Goal: Task Accomplishment & Management: Complete application form

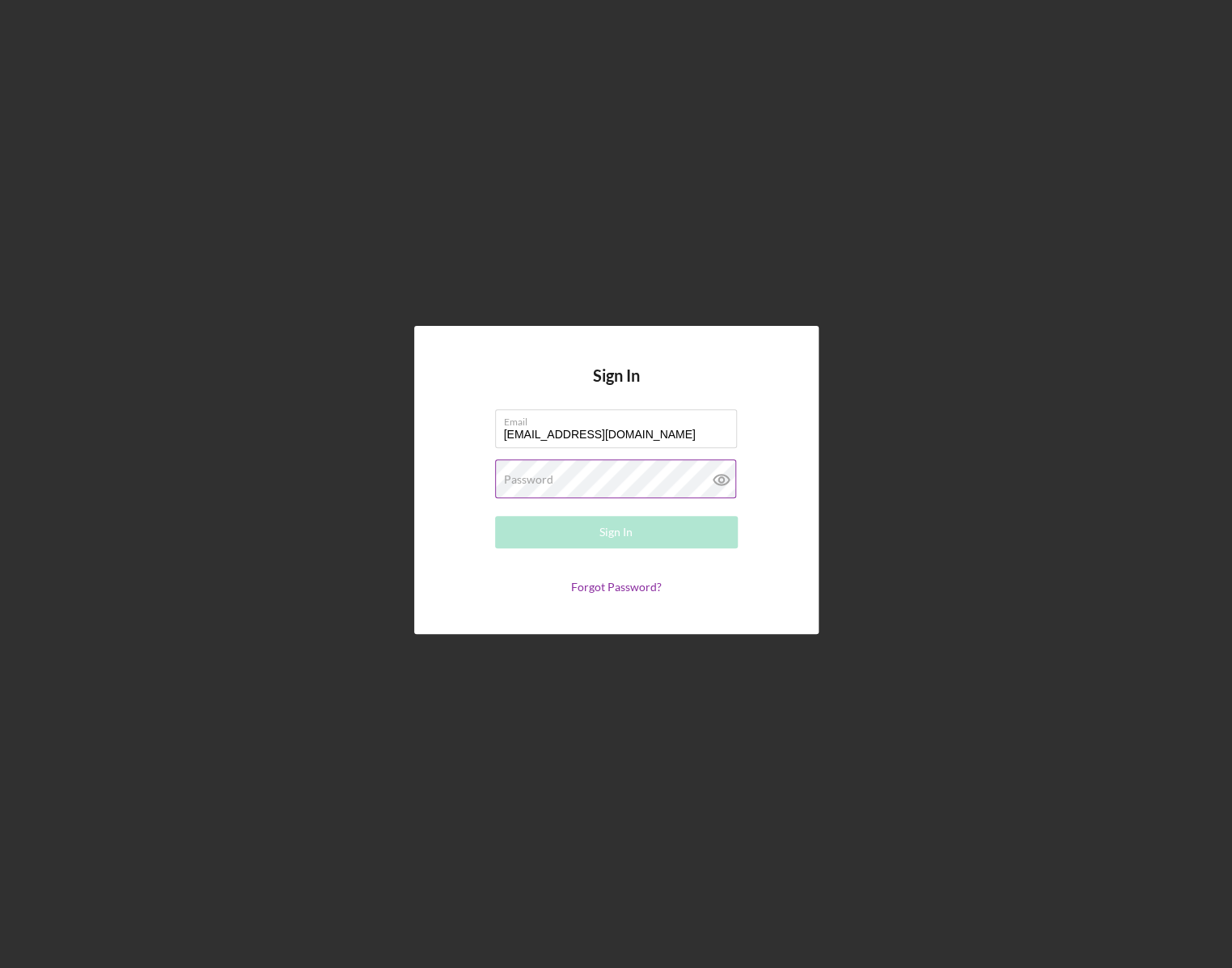
type input "[EMAIL_ADDRESS][DOMAIN_NAME]"
click at [721, 476] on icon at bounding box center [721, 480] width 41 height 41
click at [677, 538] on button "Sign In" at bounding box center [616, 532] width 243 height 33
click at [646, 539] on button "Sign In" at bounding box center [616, 532] width 243 height 33
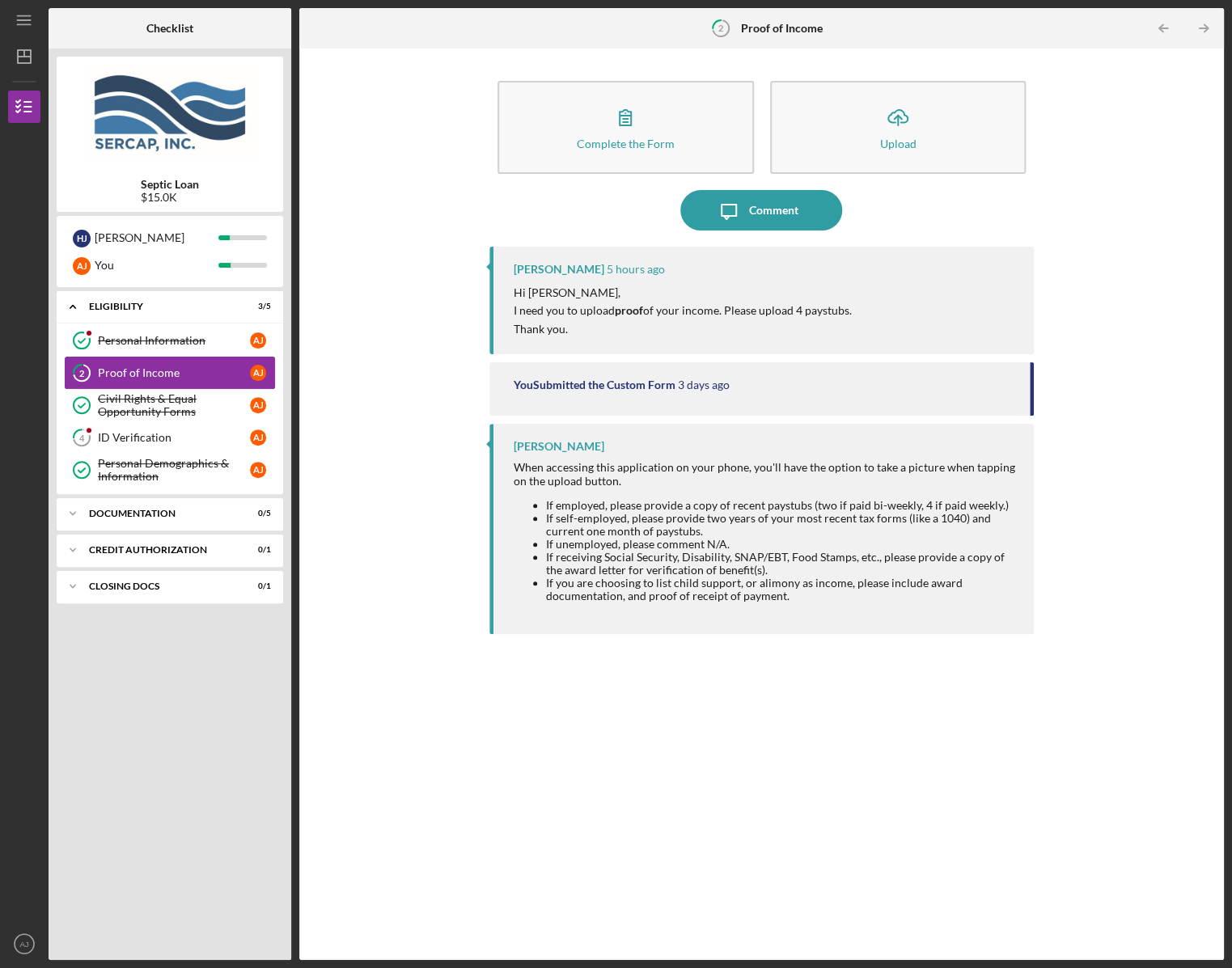
click at [117, 374] on div "Proof of Income" at bounding box center [173, 373] width 152 height 13
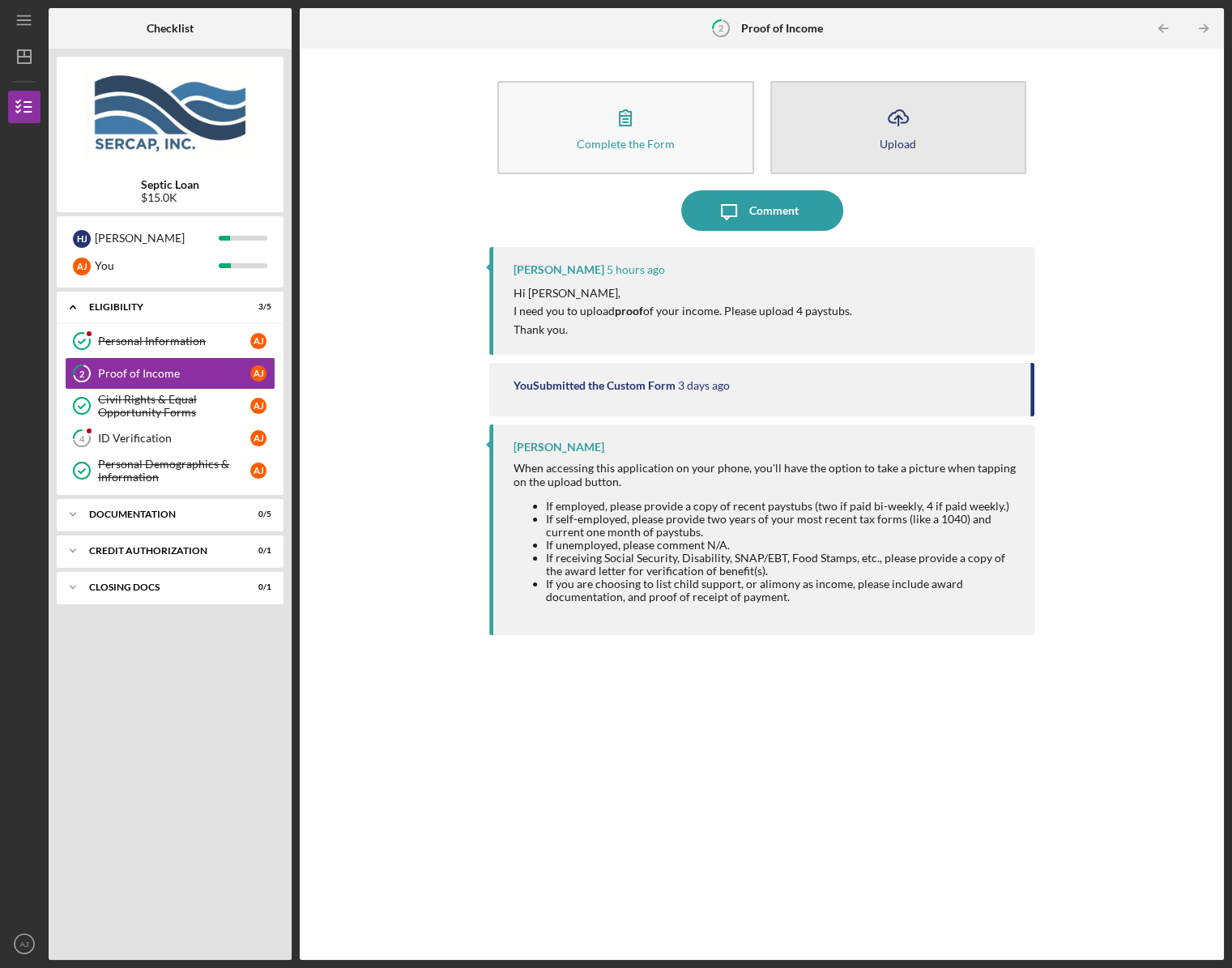
click at [921, 133] on button "Icon/Upload Upload" at bounding box center [899, 127] width 256 height 93
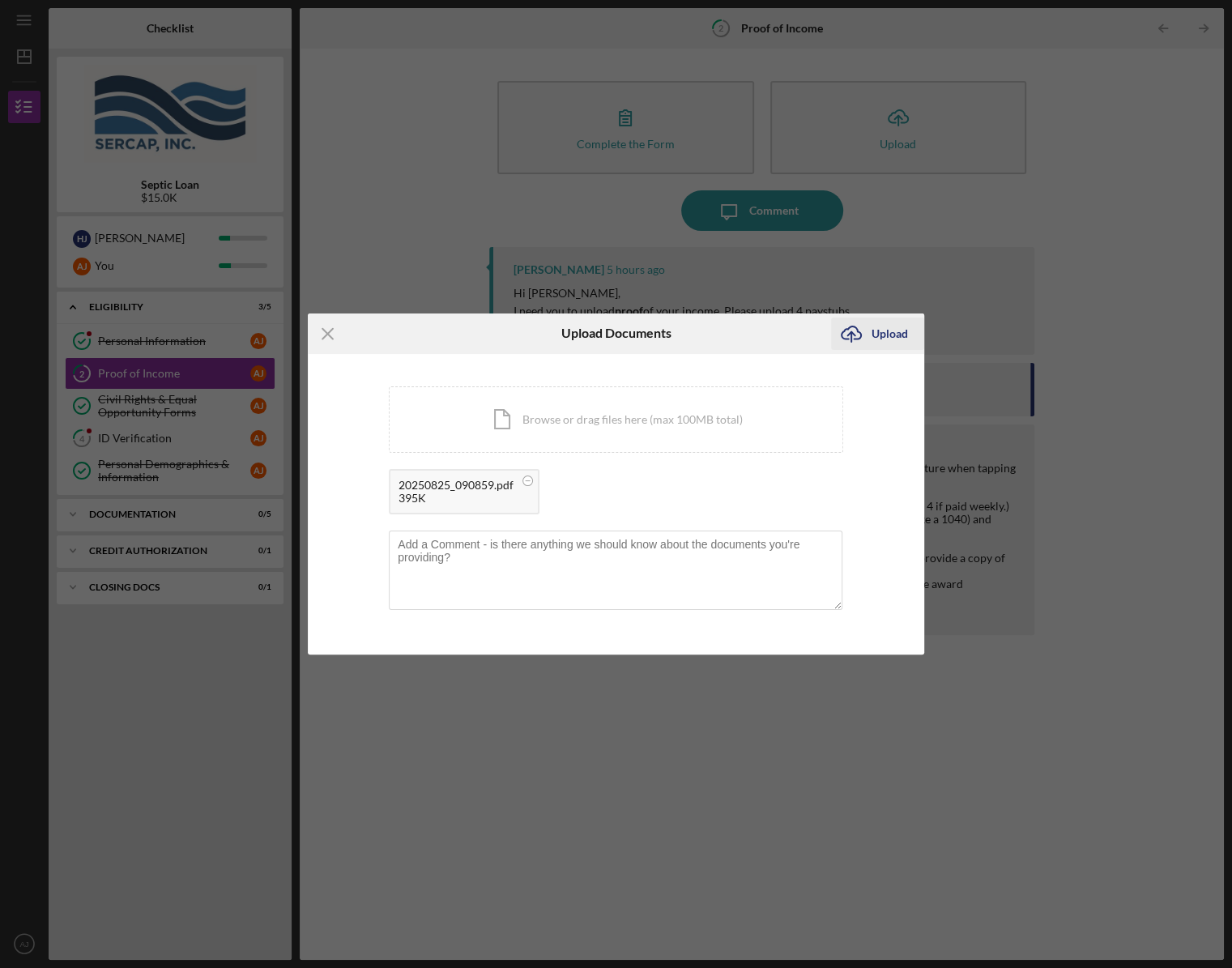
click at [891, 336] on div "Upload" at bounding box center [890, 334] width 37 height 33
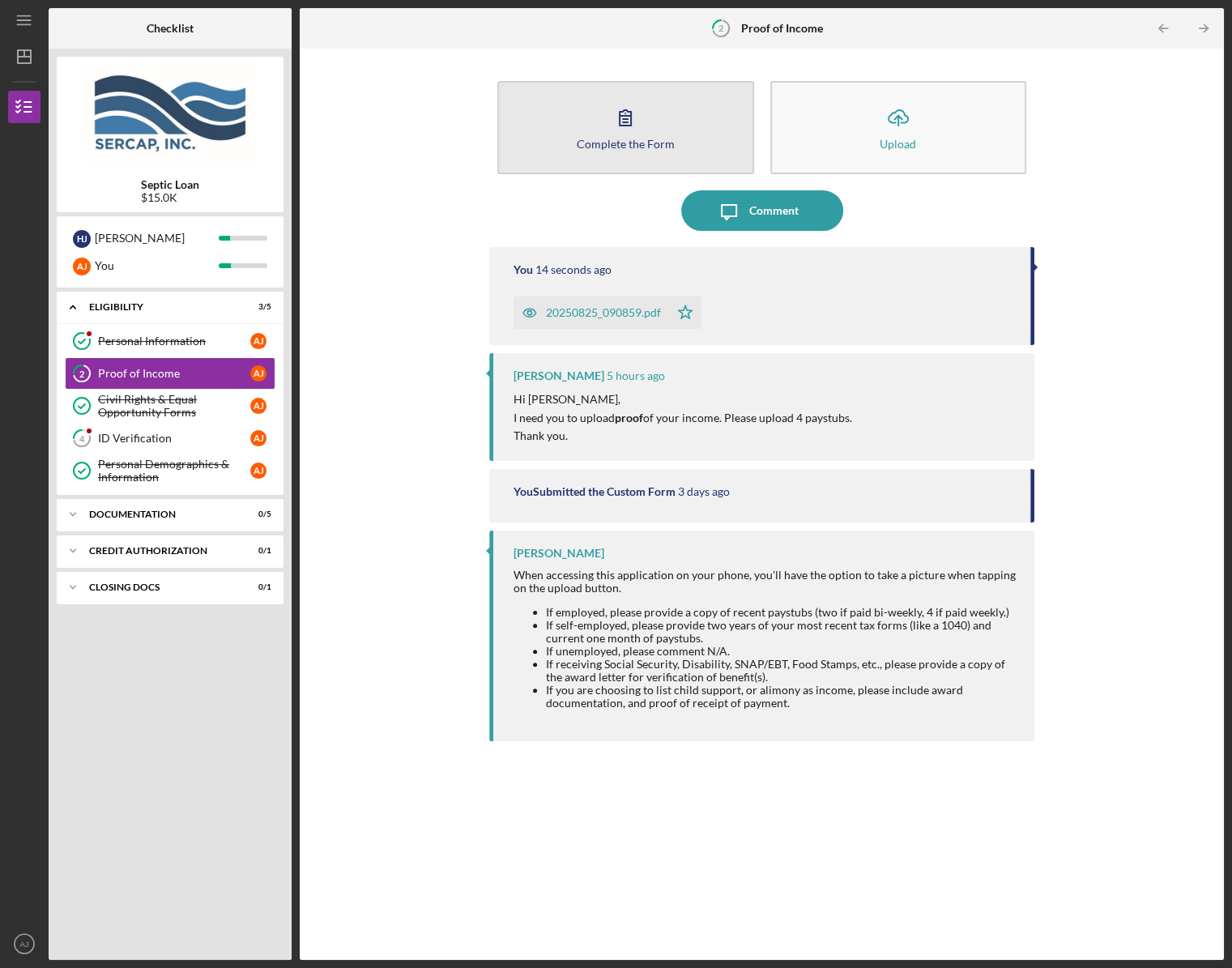
click at [644, 119] on icon "button" at bounding box center [625, 117] width 41 height 41
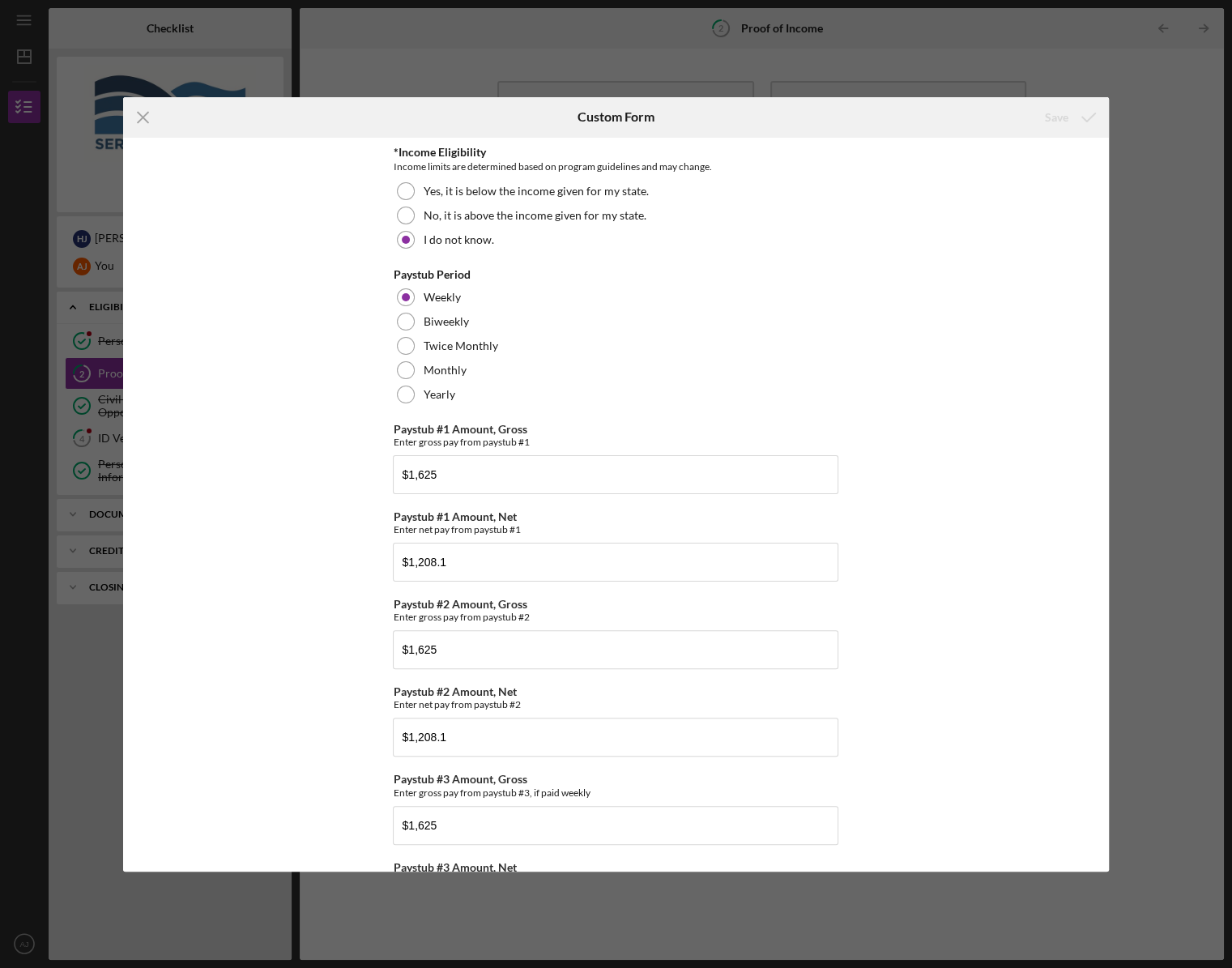
scroll to position [261, 0]
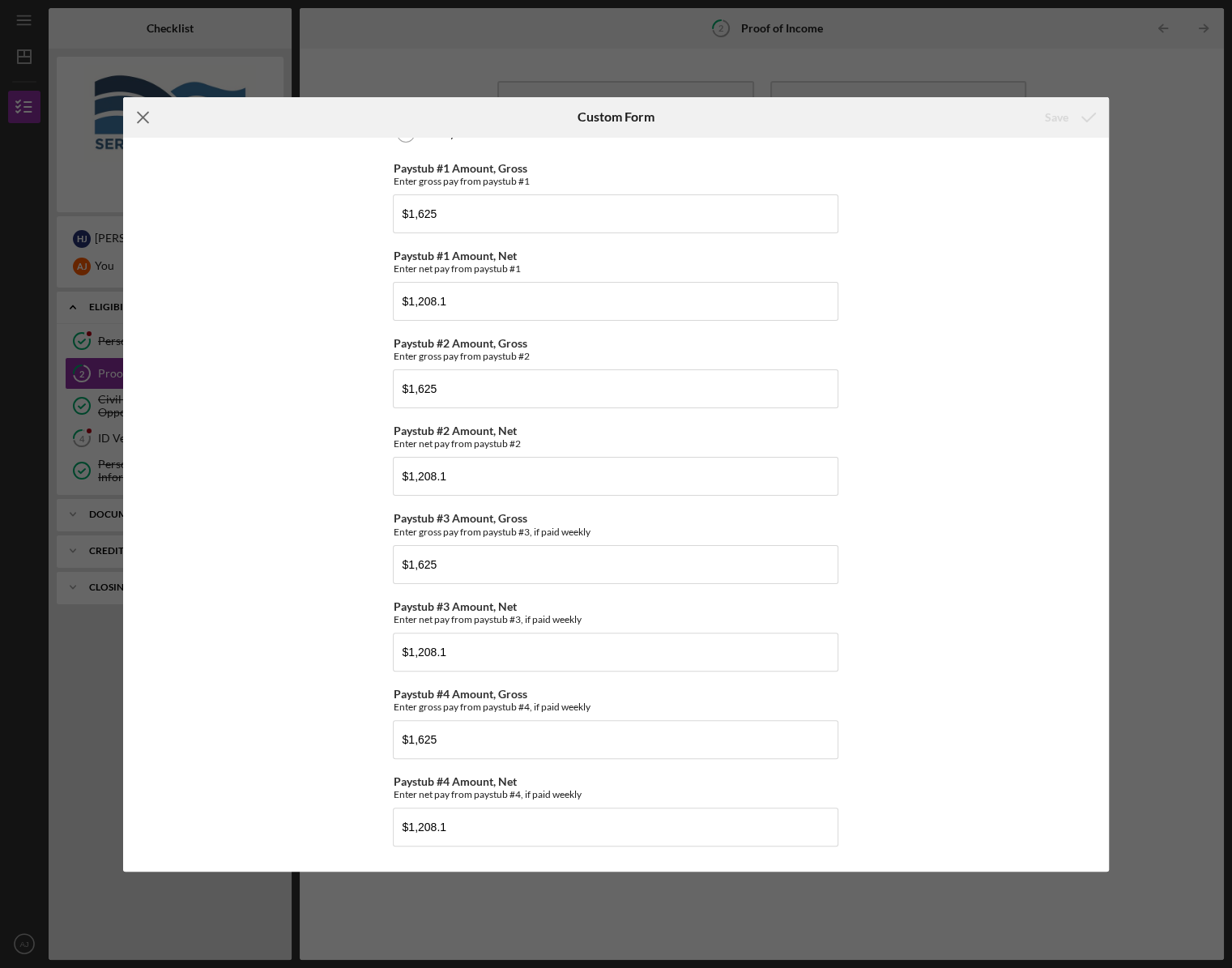
click at [146, 120] on line at bounding box center [143, 117] width 11 height 11
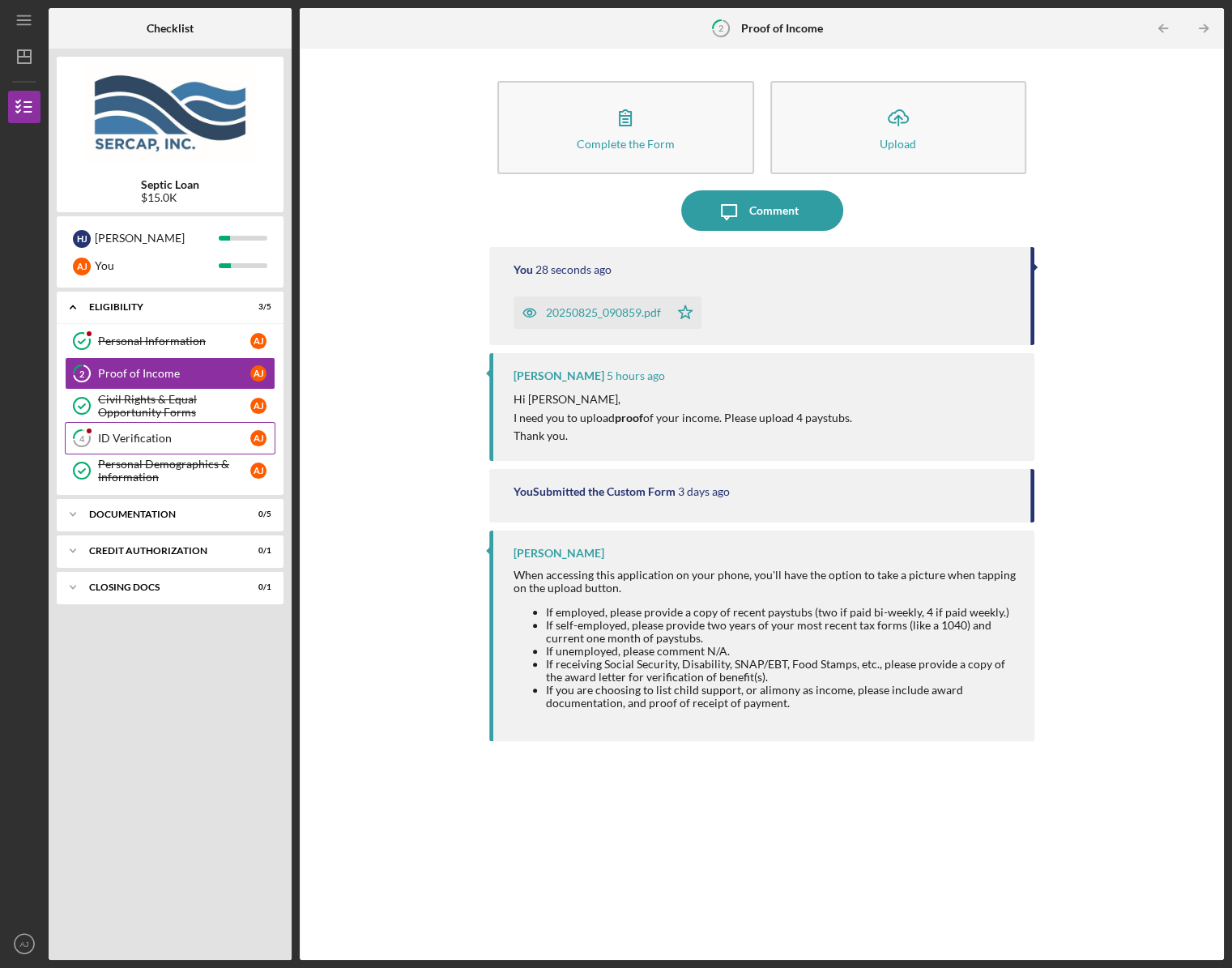
click at [175, 440] on div "ID Verification" at bounding box center [174, 438] width 152 height 13
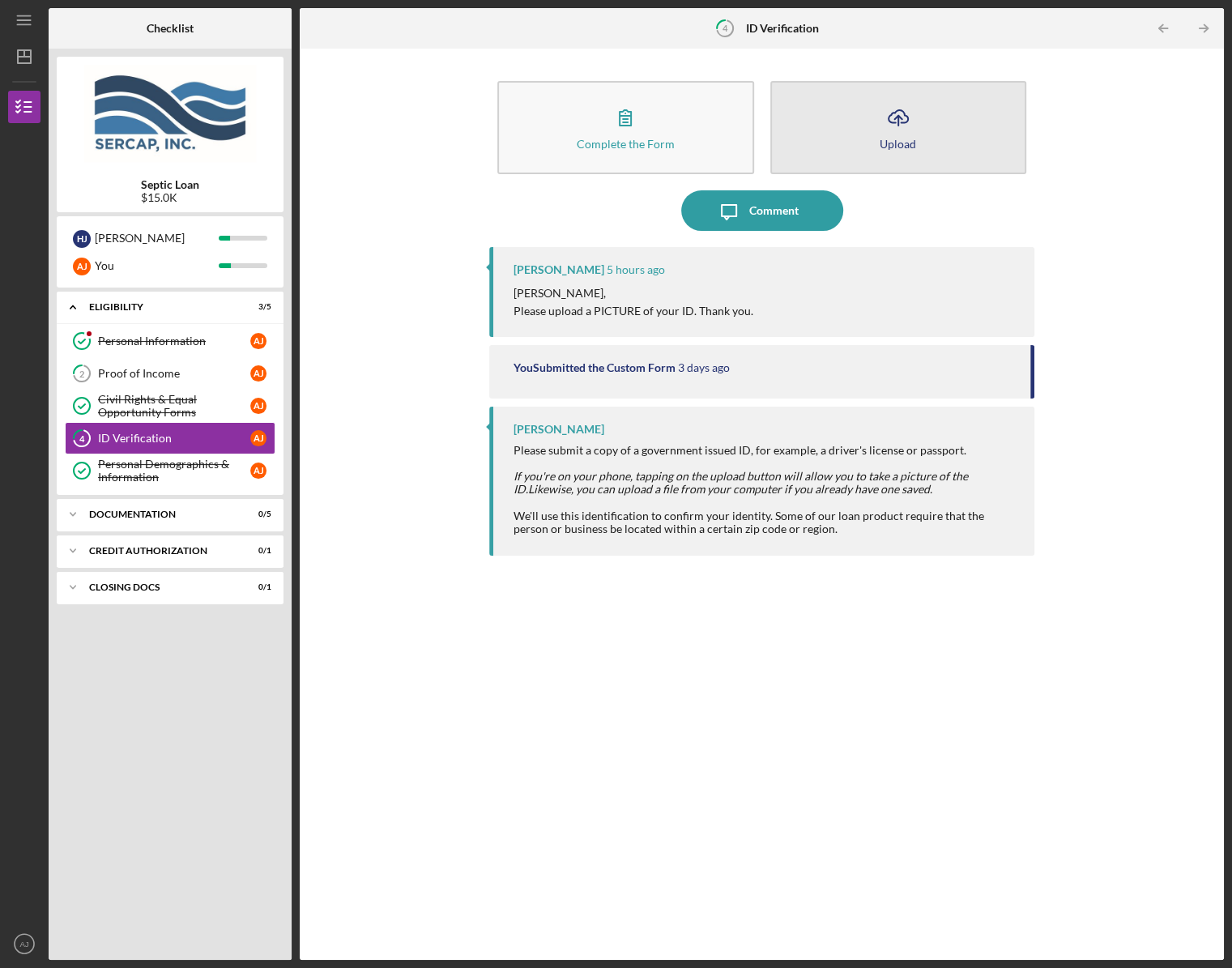
click at [946, 137] on button "Icon/Upload Upload" at bounding box center [899, 127] width 256 height 93
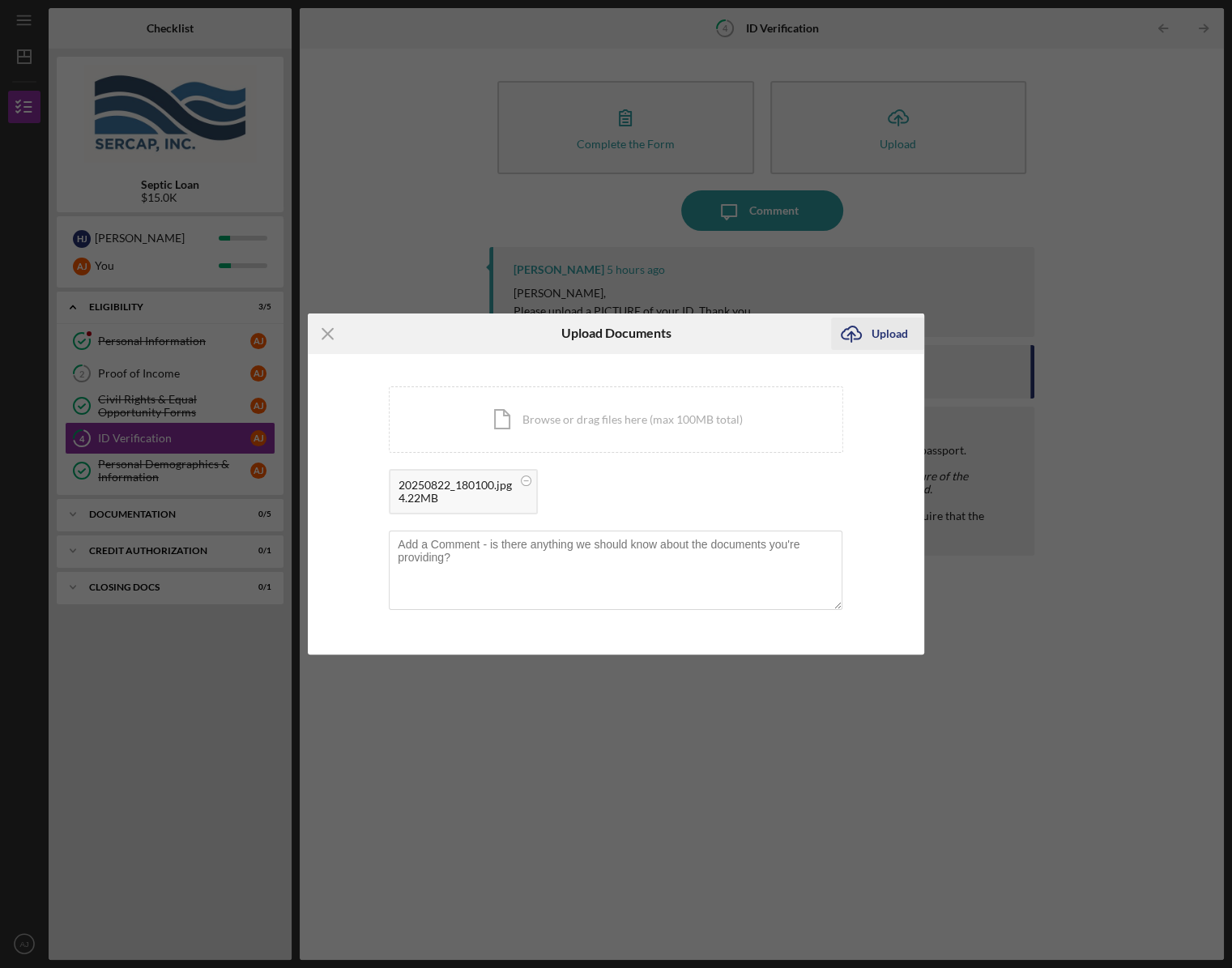
click at [877, 334] on div "Upload" at bounding box center [890, 334] width 37 height 33
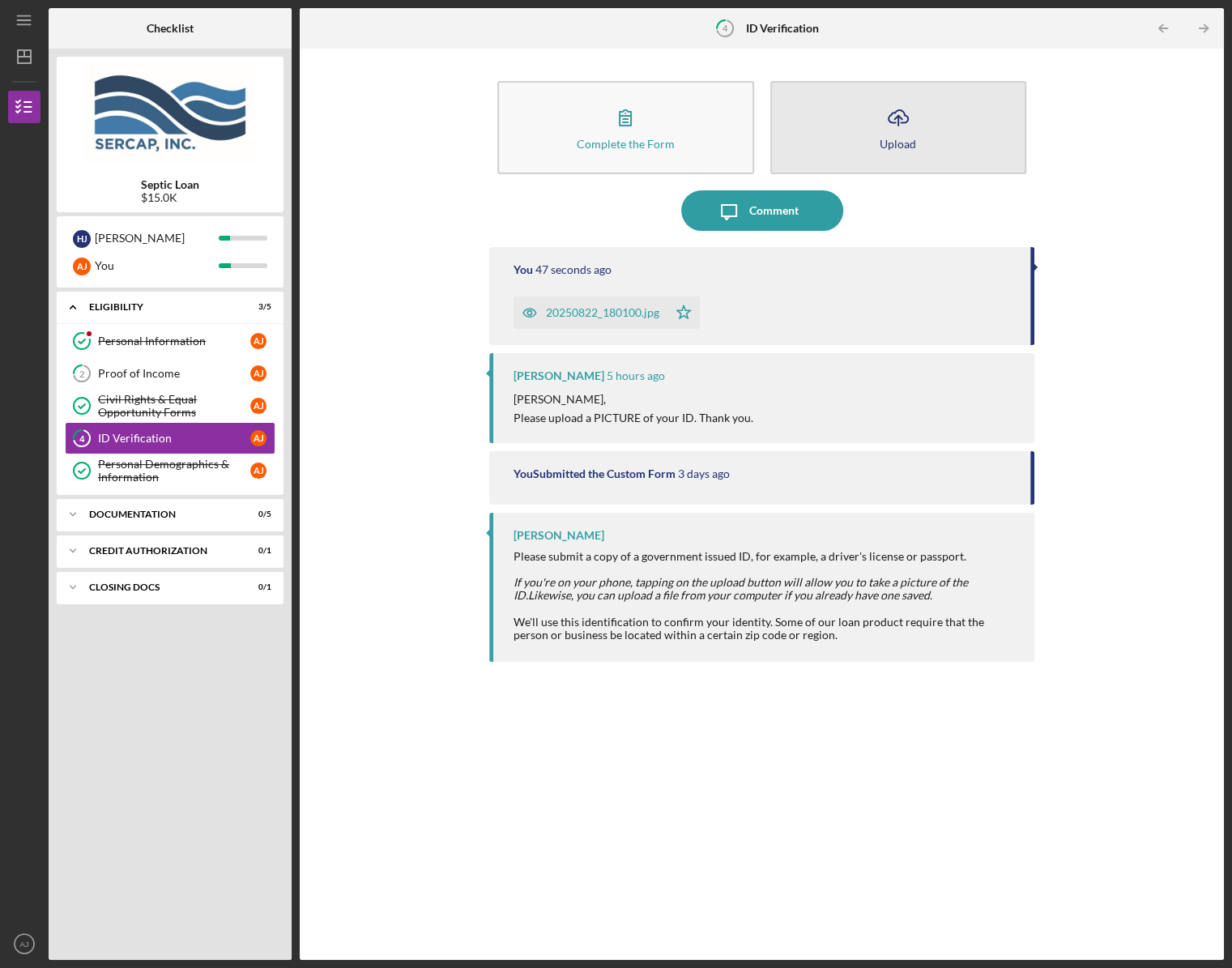
click at [870, 135] on button "Icon/Upload Upload" at bounding box center [899, 127] width 256 height 93
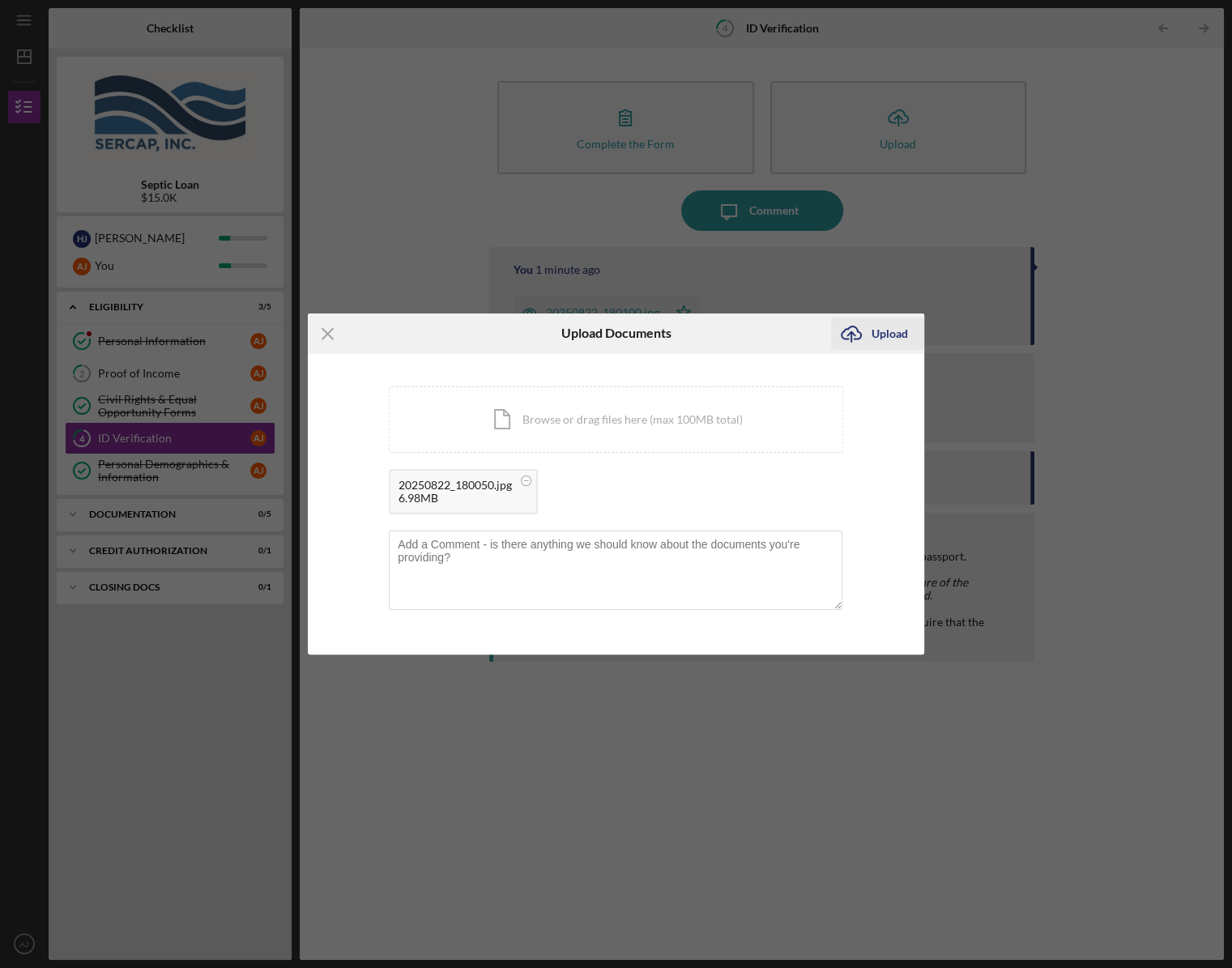
click at [885, 338] on div "Upload" at bounding box center [890, 334] width 37 height 33
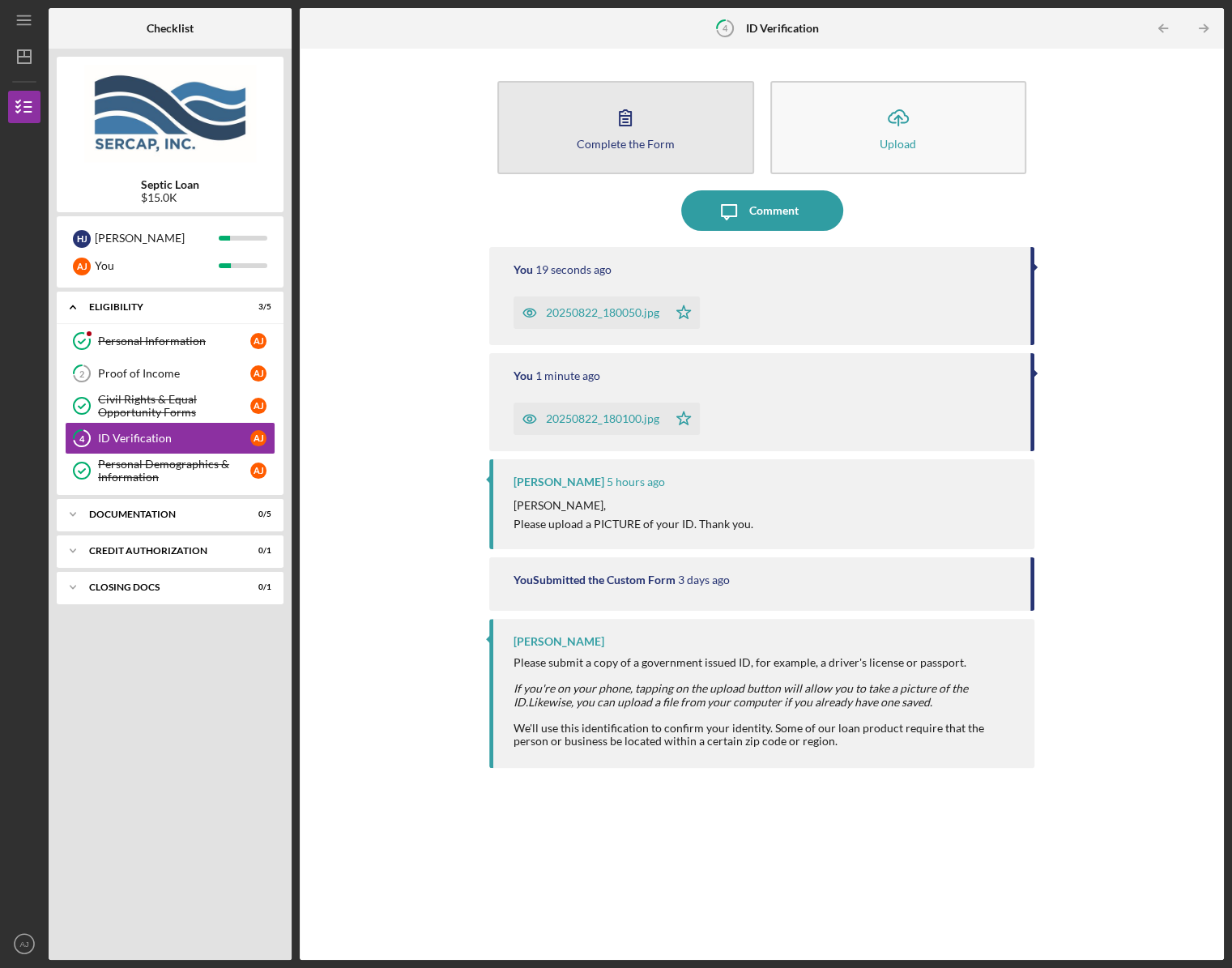
click at [643, 135] on icon "button" at bounding box center [625, 117] width 41 height 41
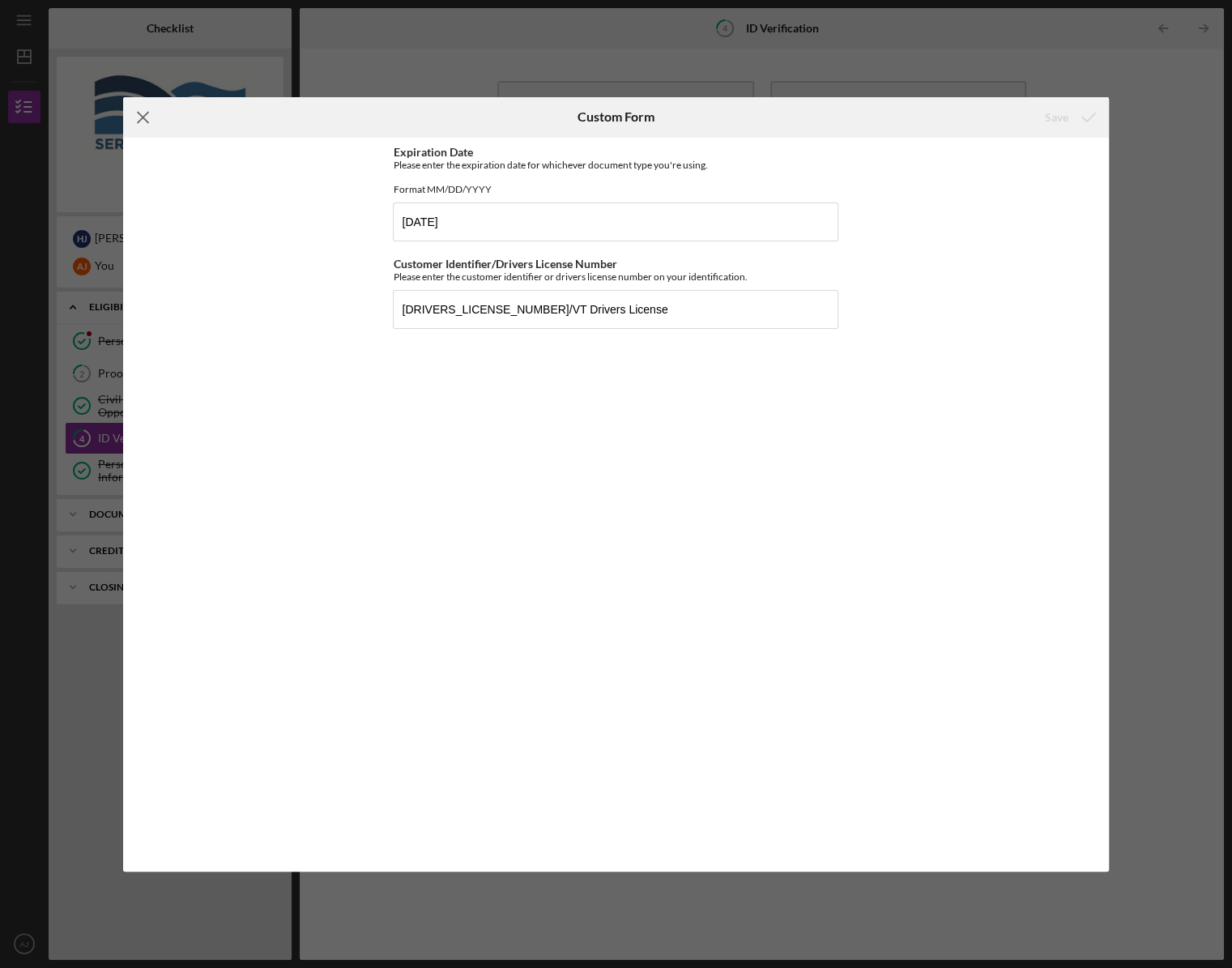
click at [141, 118] on line at bounding box center [143, 117] width 11 height 11
